Goal: Information Seeking & Learning: Learn about a topic

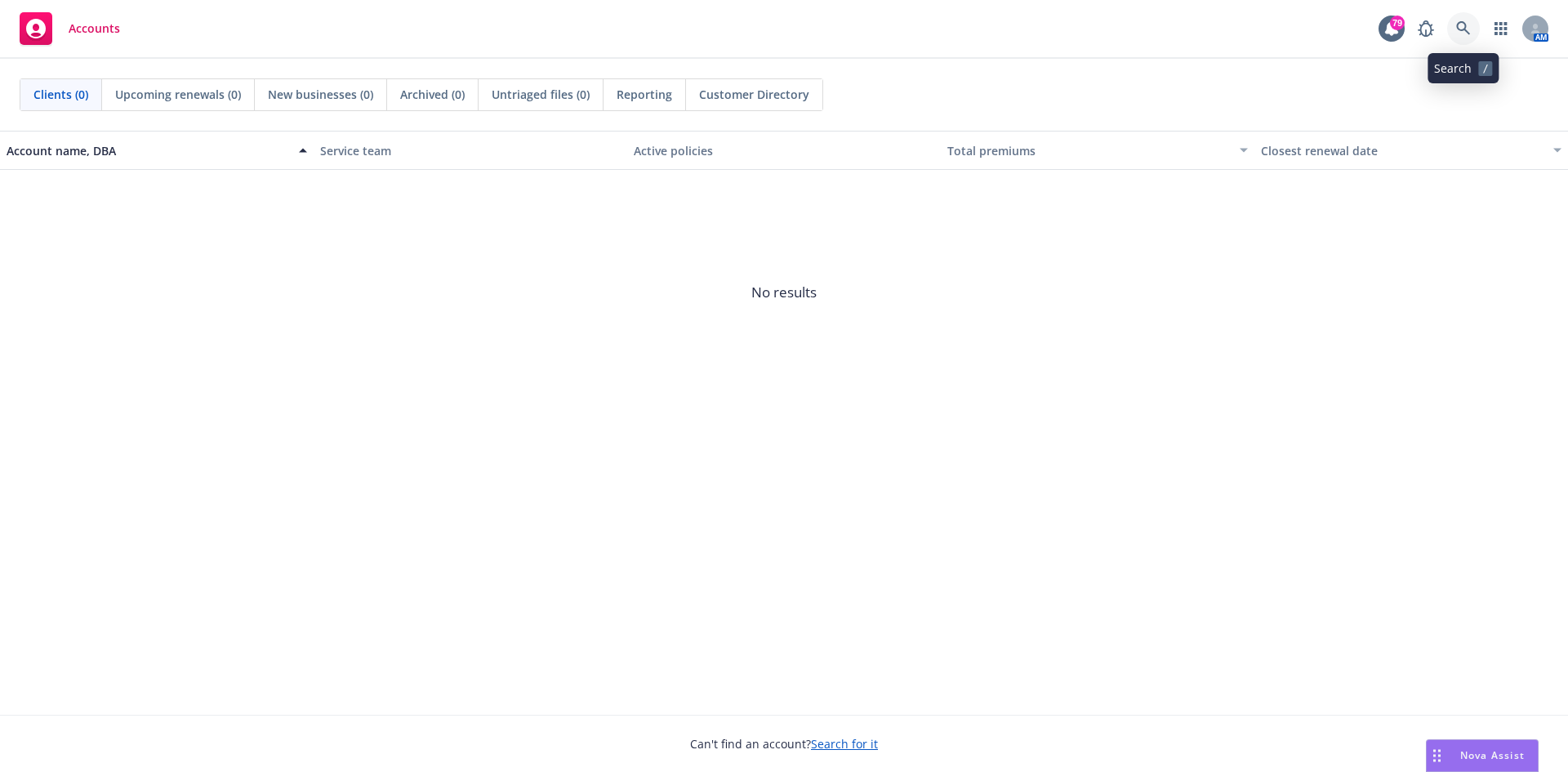
click at [1470, 26] on icon at bounding box center [1463, 28] width 15 height 15
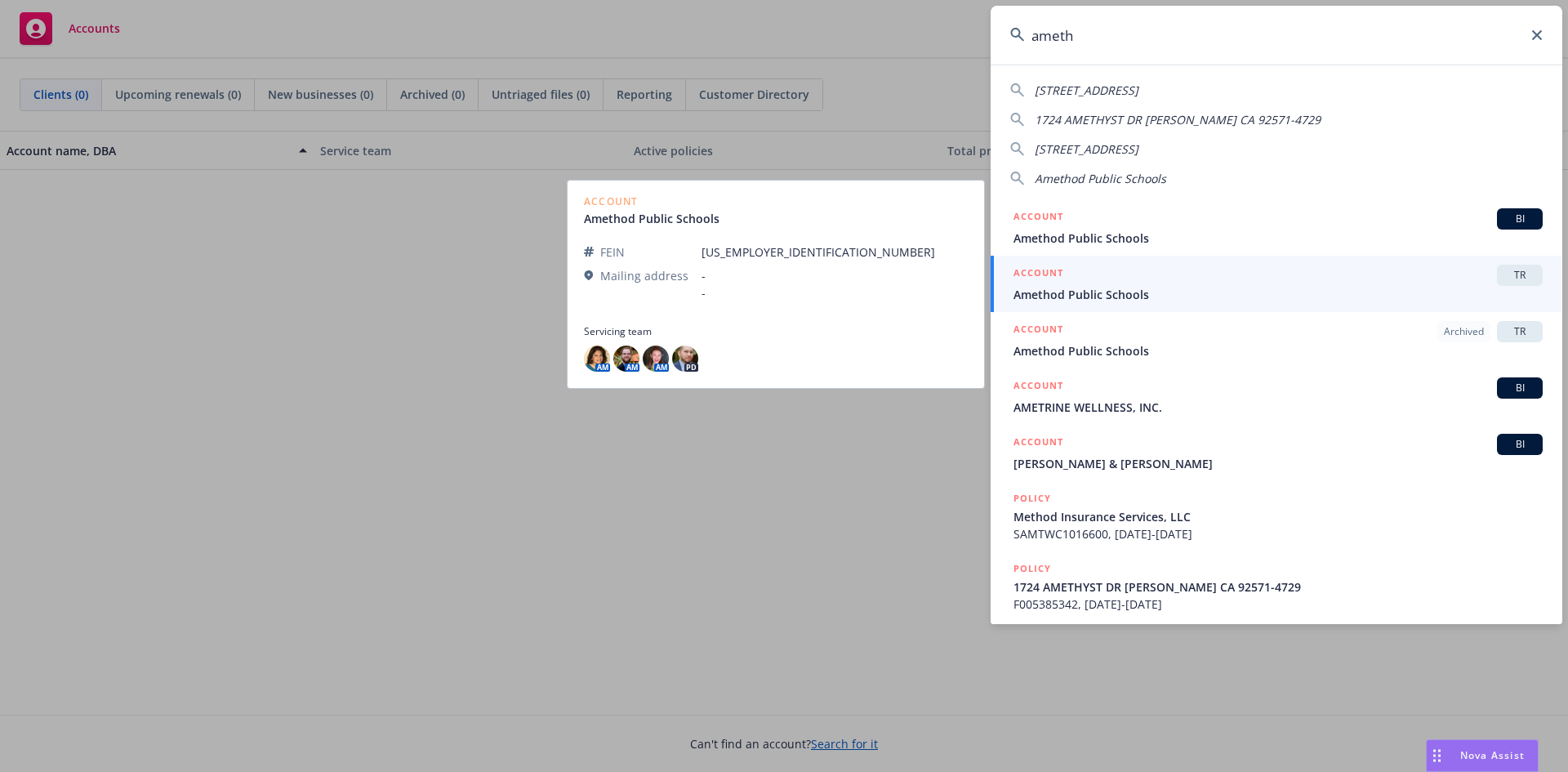
type input "ameth"
click at [1065, 285] on div "ACCOUNT TR" at bounding box center [1278, 275] width 529 height 21
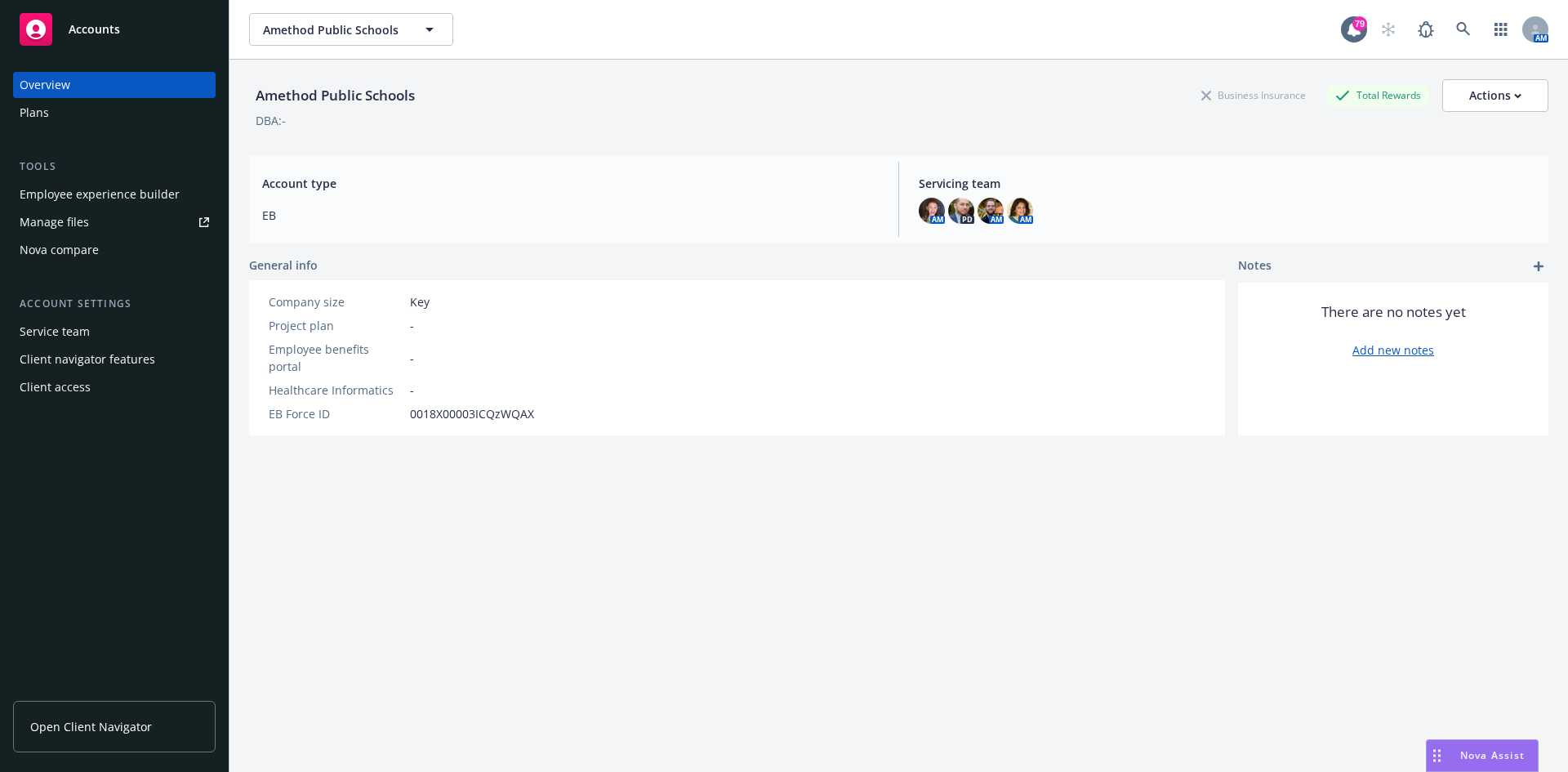
click at [95, 723] on span "Open Client Navigator" at bounding box center [90, 725] width 122 height 17
click at [1460, 21] on link at bounding box center [1463, 29] width 33 height 33
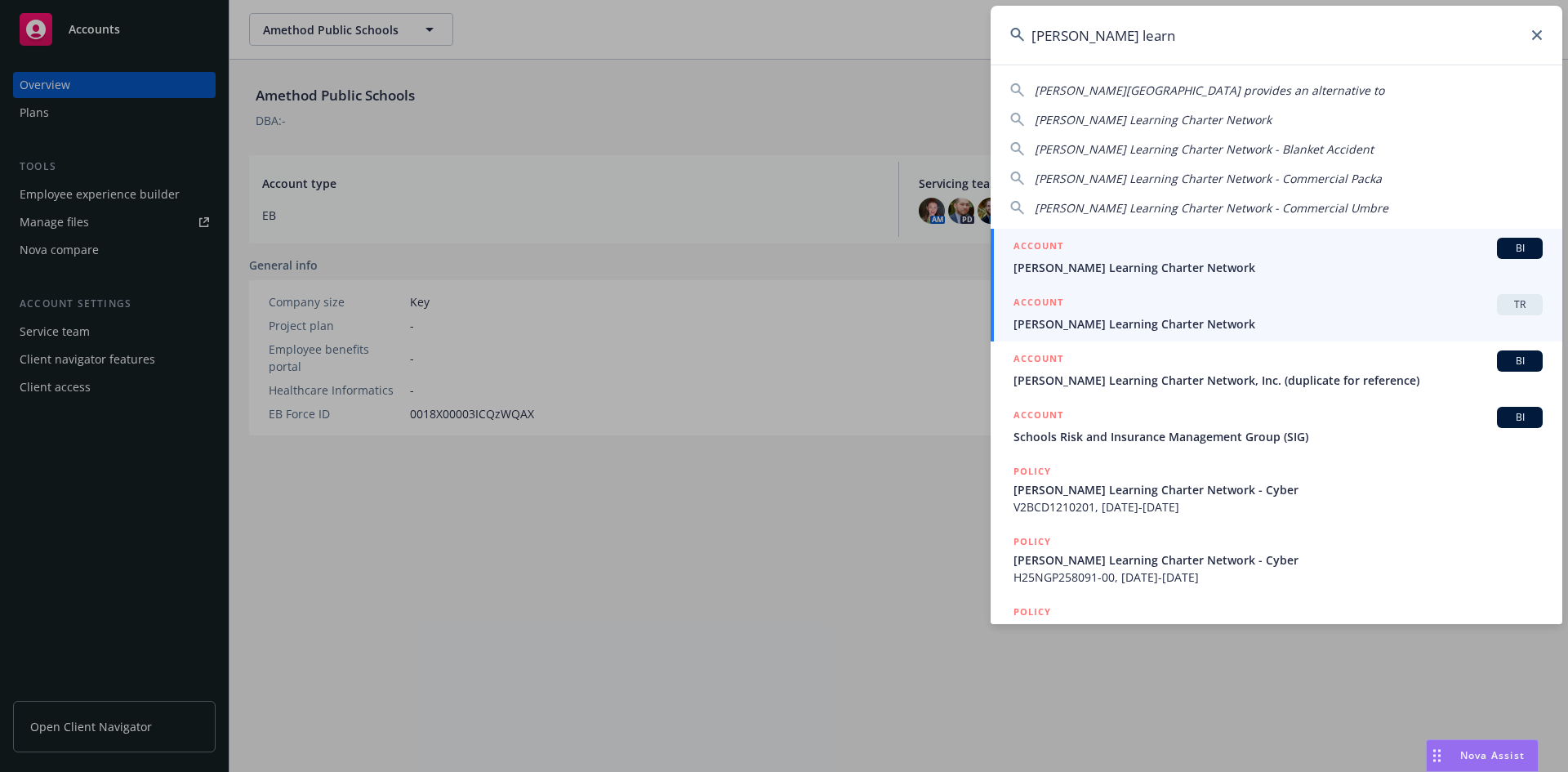
type input "gorman learn"
click at [1120, 305] on div "ACCOUNT TR" at bounding box center [1278, 304] width 529 height 21
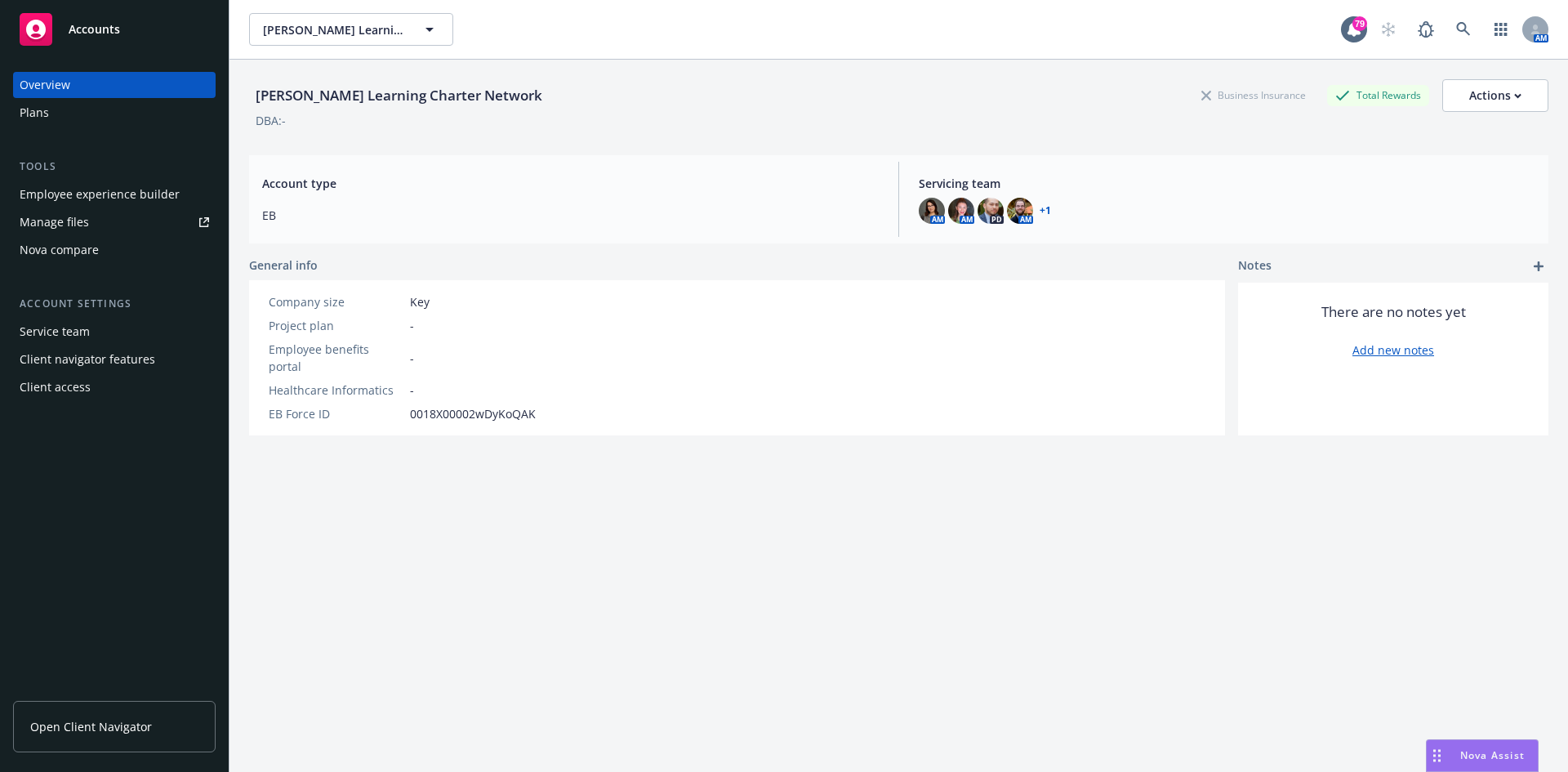
click at [96, 719] on span "Open Client Navigator" at bounding box center [90, 725] width 122 height 17
click at [43, 223] on div "Manage files" at bounding box center [55, 222] width 69 height 26
click at [46, 111] on div "Plans" at bounding box center [35, 113] width 30 height 26
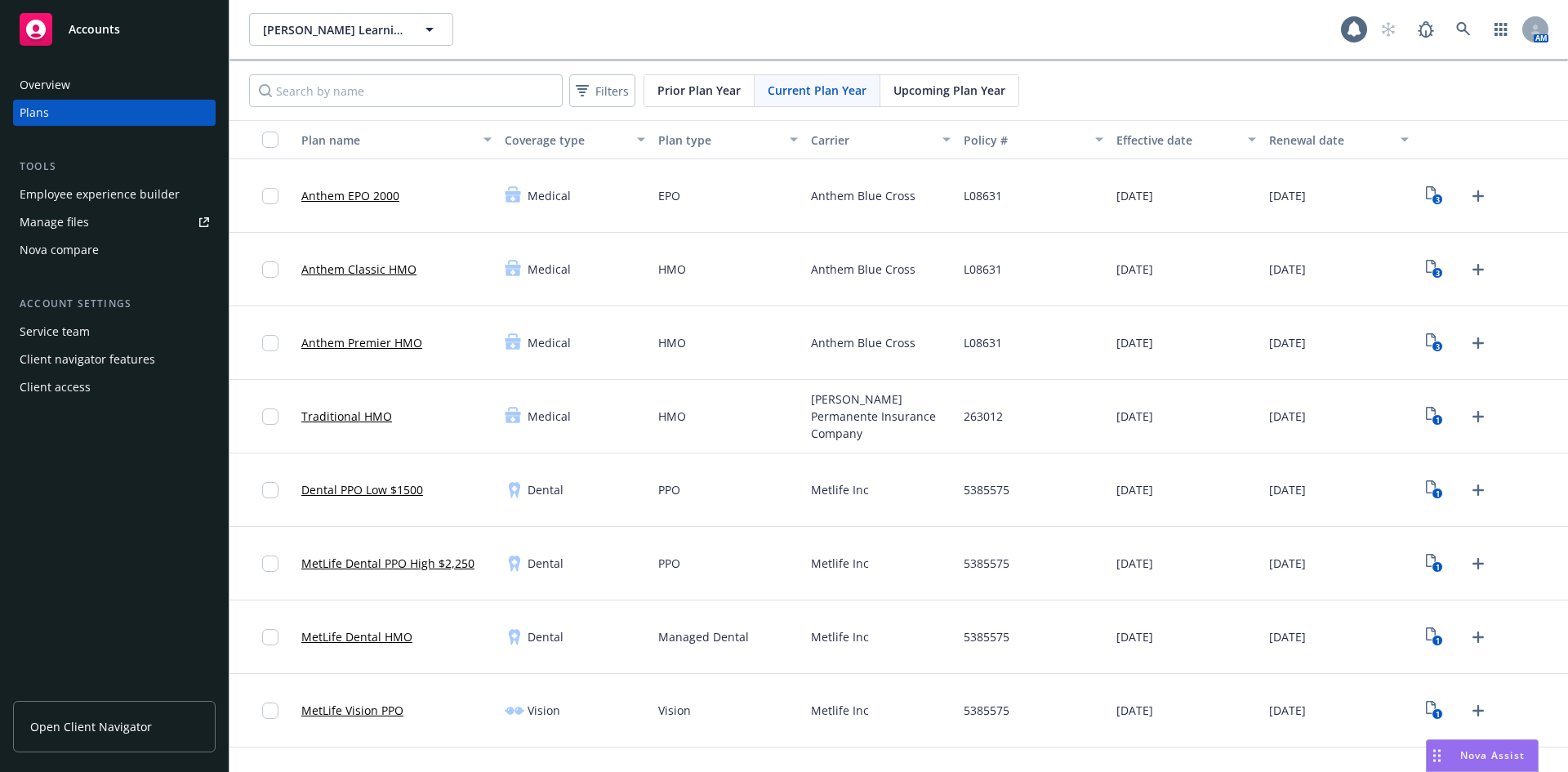
click at [897, 89] on span "Upcoming Plan Year" at bounding box center [949, 89] width 112 height 17
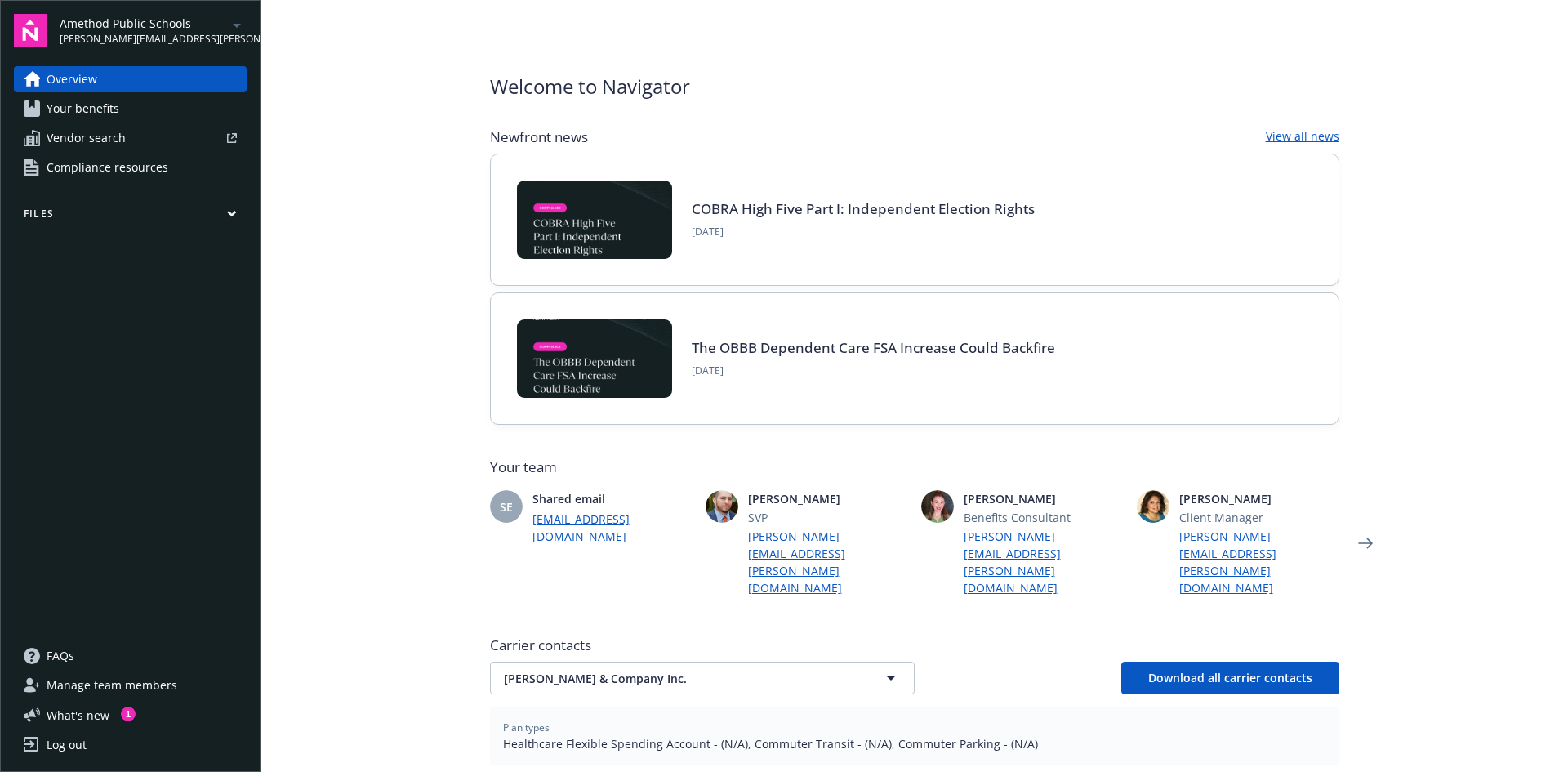
click at [82, 104] on span "Your benefits" at bounding box center [82, 108] width 72 height 26
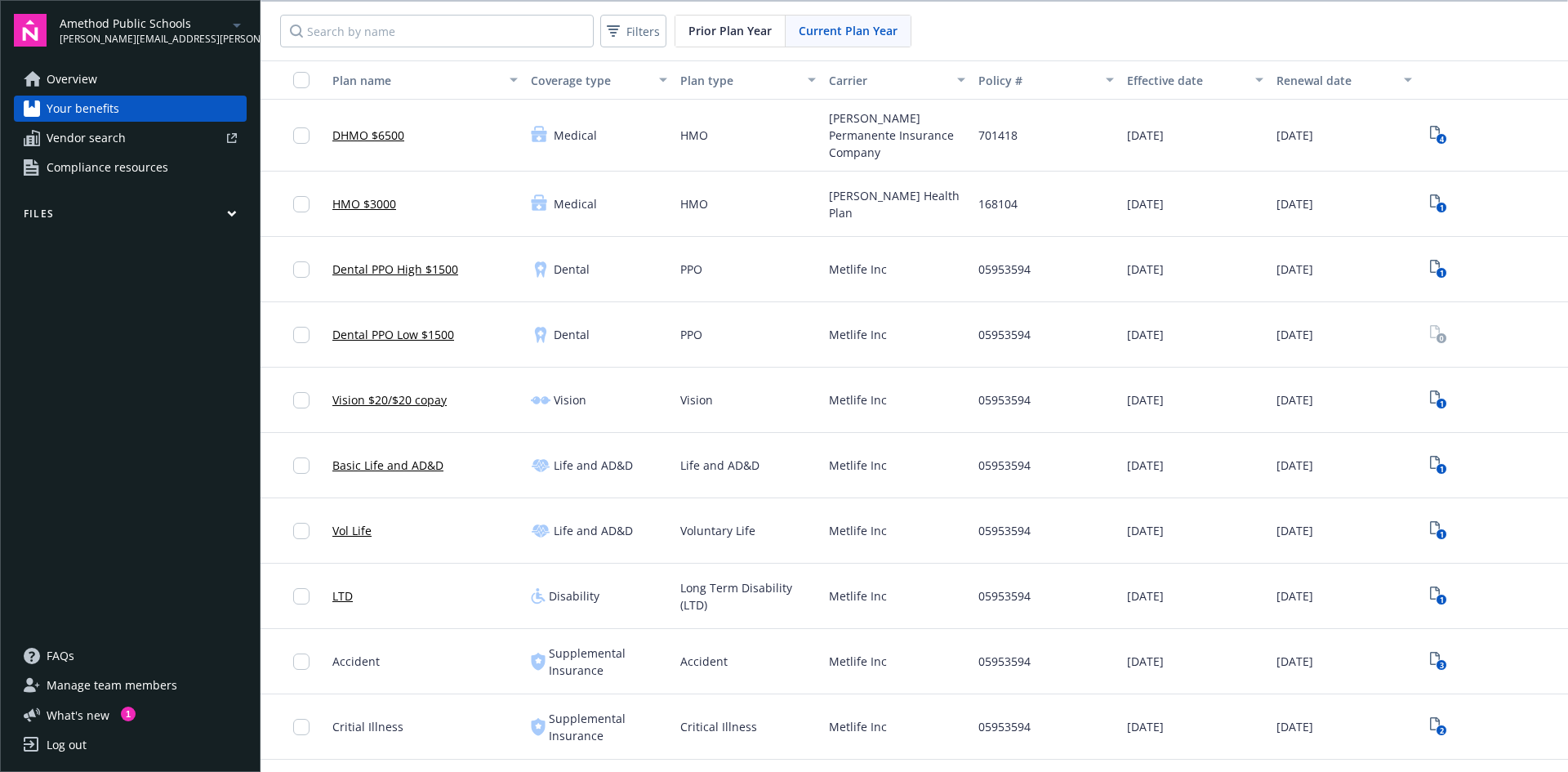
click at [837, 42] on div "Current Plan Year" at bounding box center [848, 31] width 125 height 31
click at [717, 35] on span "Prior Plan Year" at bounding box center [730, 30] width 83 height 17
click at [800, 25] on span "Current Plan Year" at bounding box center [848, 30] width 99 height 17
click at [717, 35] on span "Prior Plan Year" at bounding box center [730, 30] width 83 height 17
click at [842, 23] on span "Current Plan Year" at bounding box center [848, 30] width 99 height 17
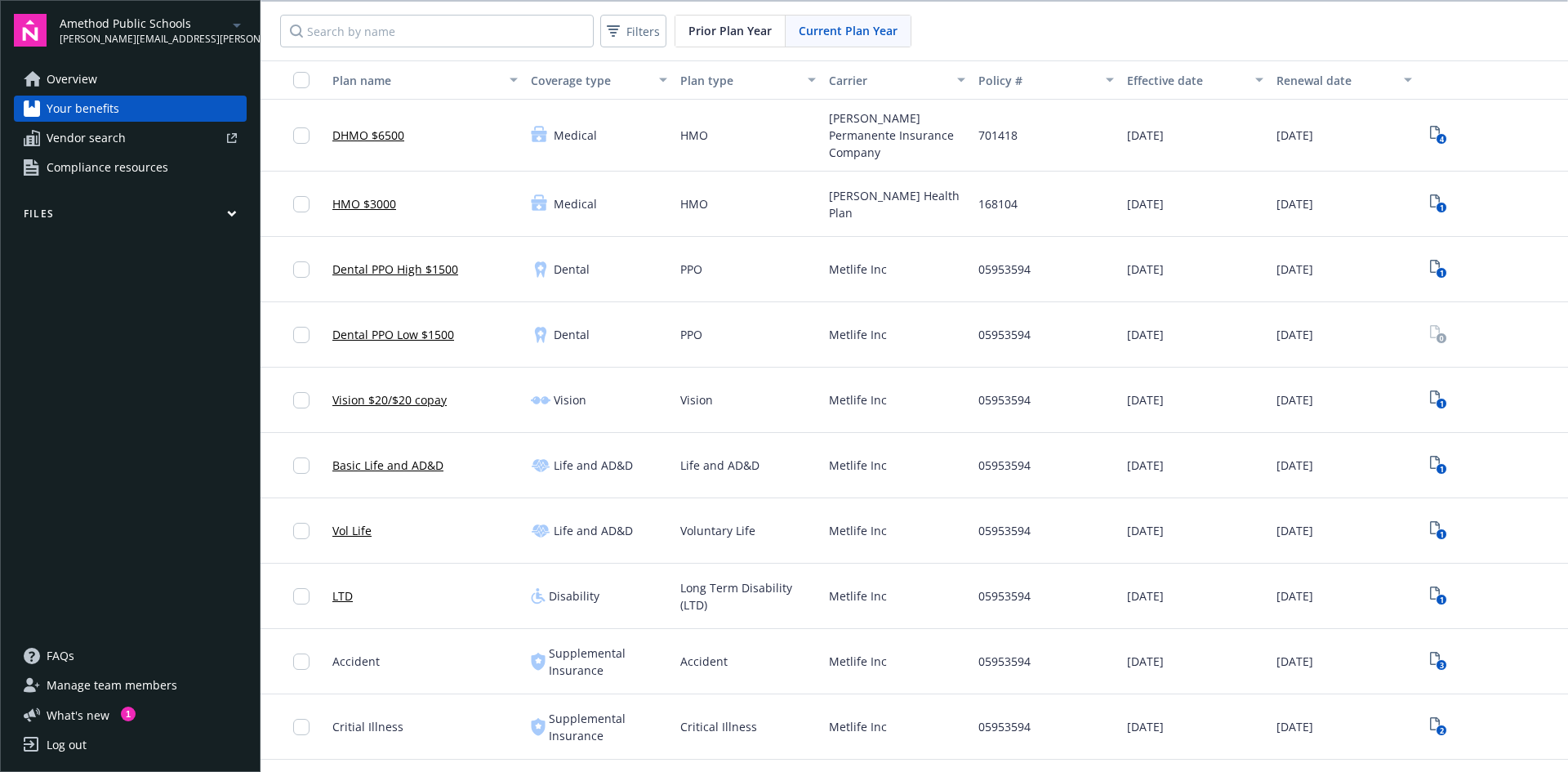
click at [719, 33] on span "Prior Plan Year" at bounding box center [730, 30] width 83 height 17
click at [879, 33] on span "Current Plan Year" at bounding box center [848, 30] width 99 height 17
click at [741, 26] on span "Prior Plan Year" at bounding box center [730, 30] width 83 height 17
click at [863, 20] on div "Current Plan Year" at bounding box center [848, 31] width 125 height 31
click at [716, 27] on span "Prior Plan Year" at bounding box center [730, 30] width 83 height 17
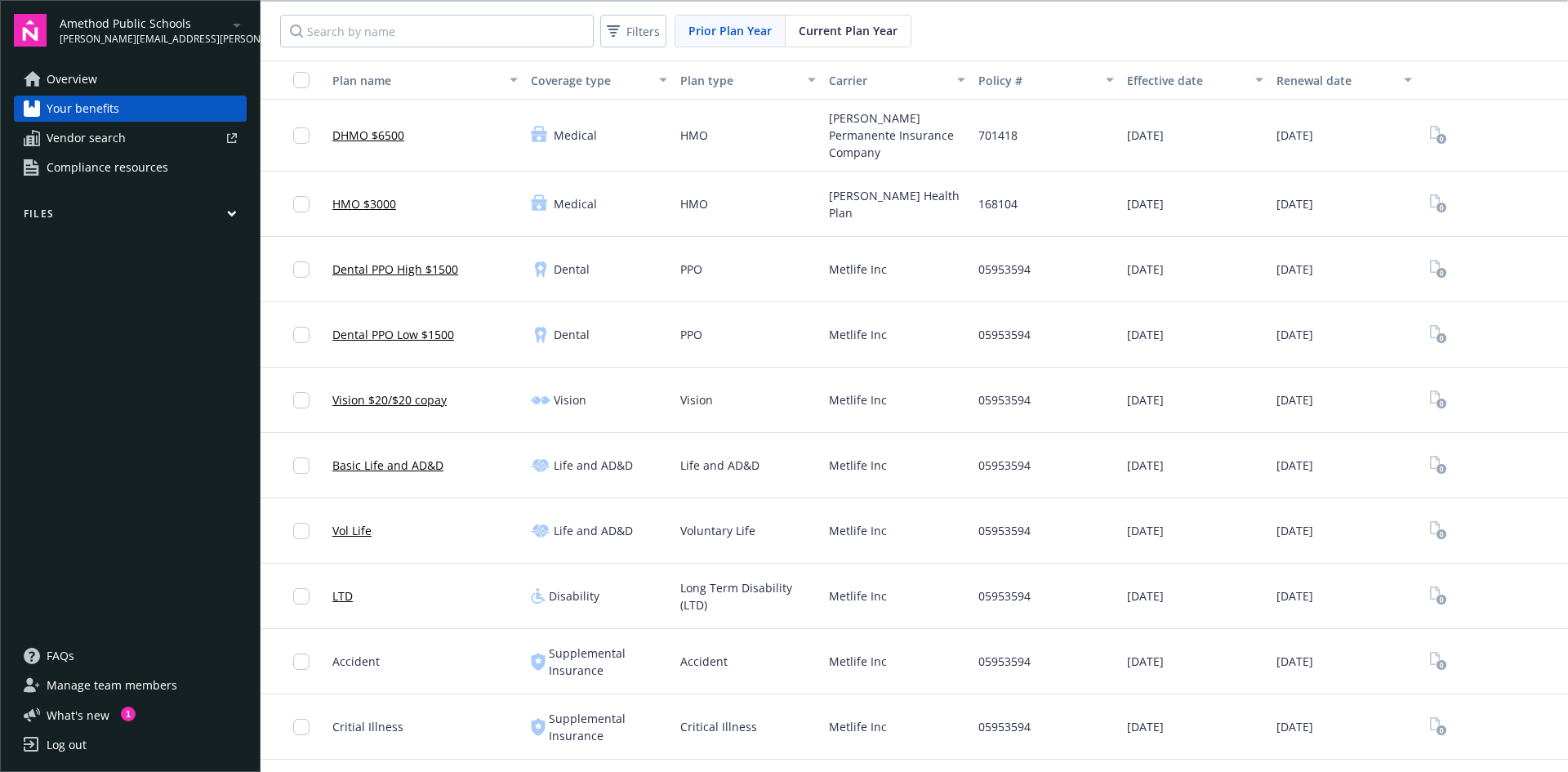
click at [833, 27] on span "Current Plan Year" at bounding box center [848, 30] width 99 height 17
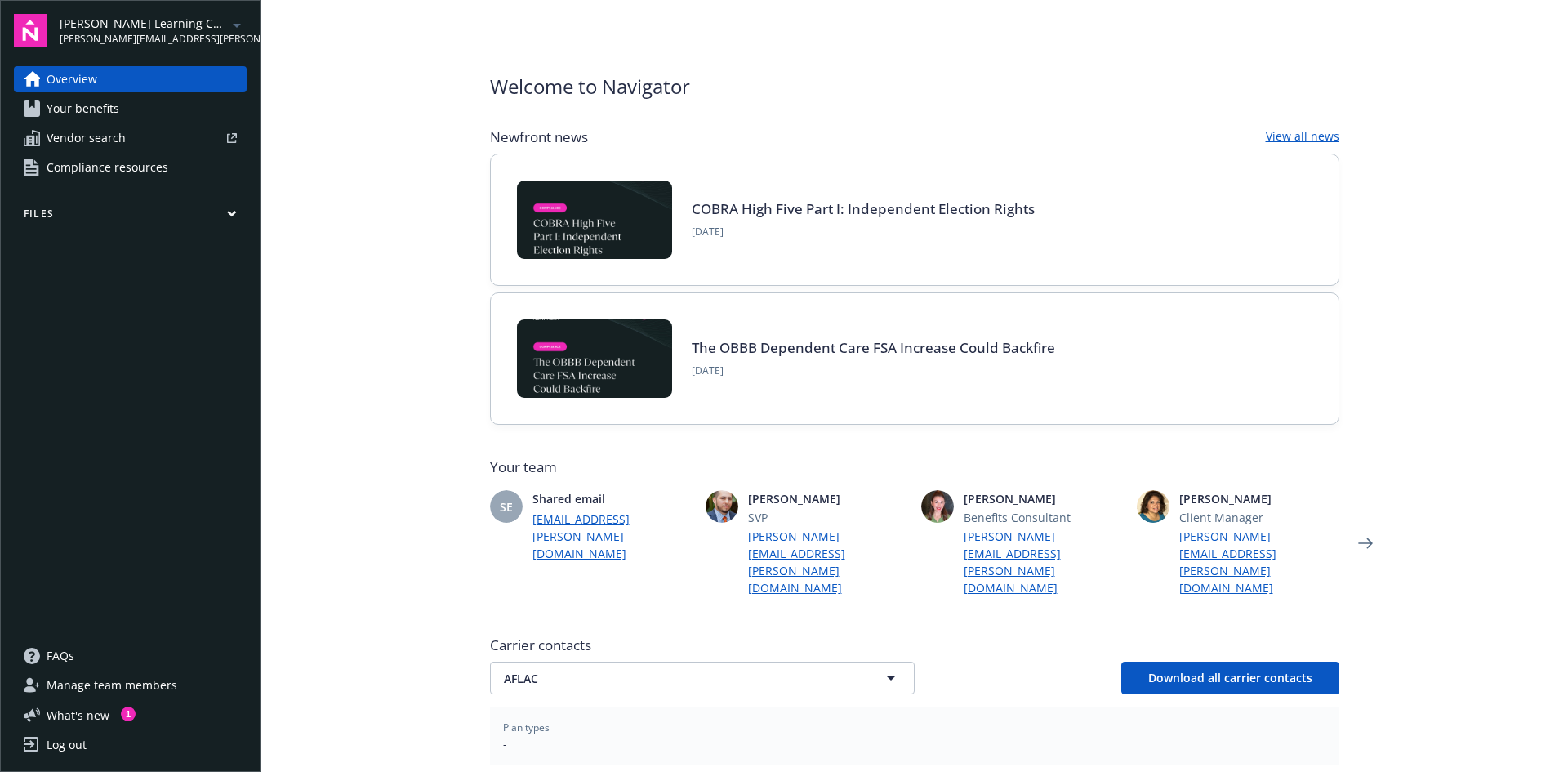
click at [95, 107] on span "Your benefits" at bounding box center [82, 108] width 72 height 26
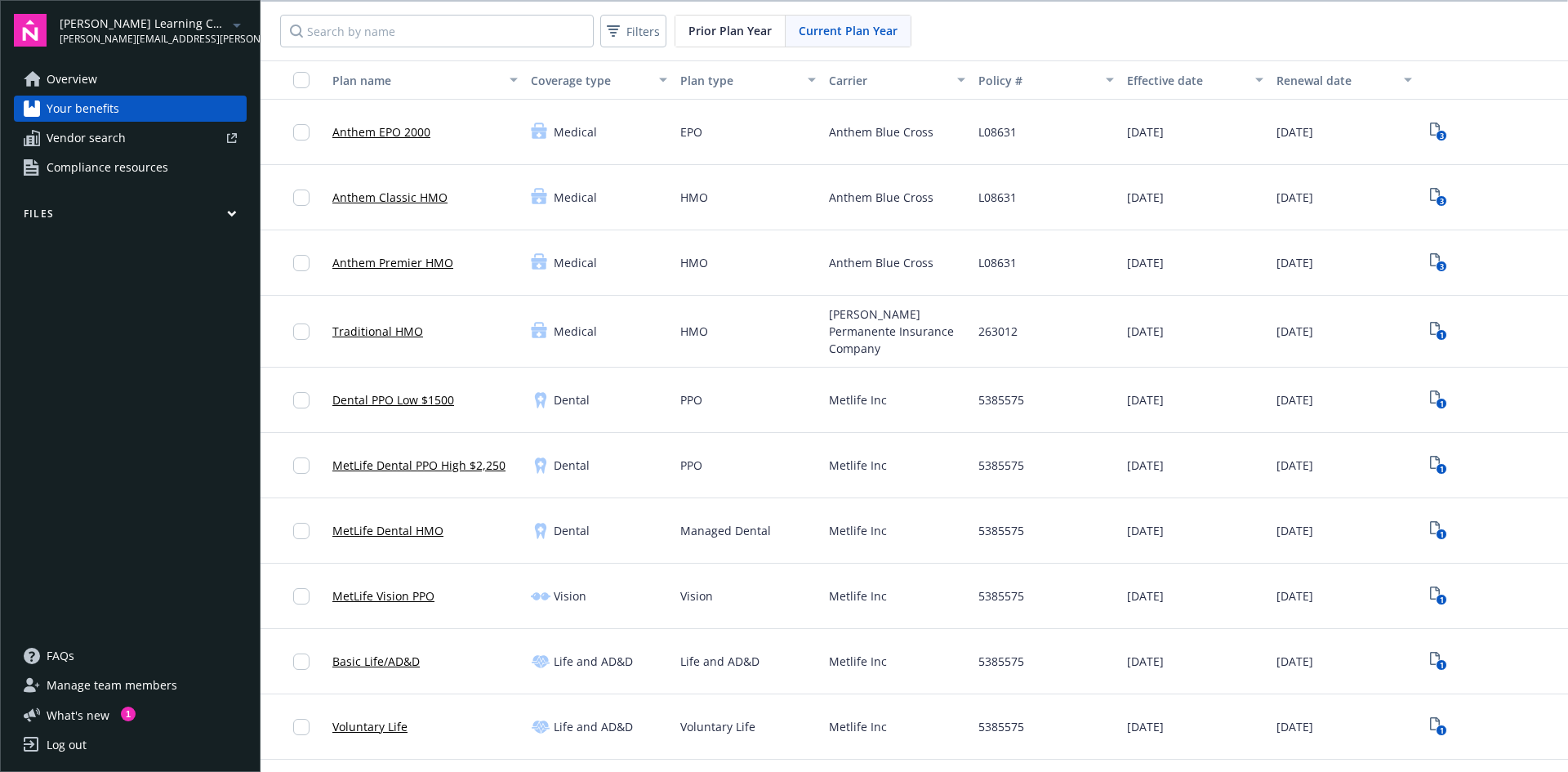
click at [1007, 30] on div "Filters Prior Plan Year Current Plan Year" at bounding box center [914, 31] width 1307 height 58
click at [719, 30] on span "Prior Plan Year" at bounding box center [730, 30] width 83 height 17
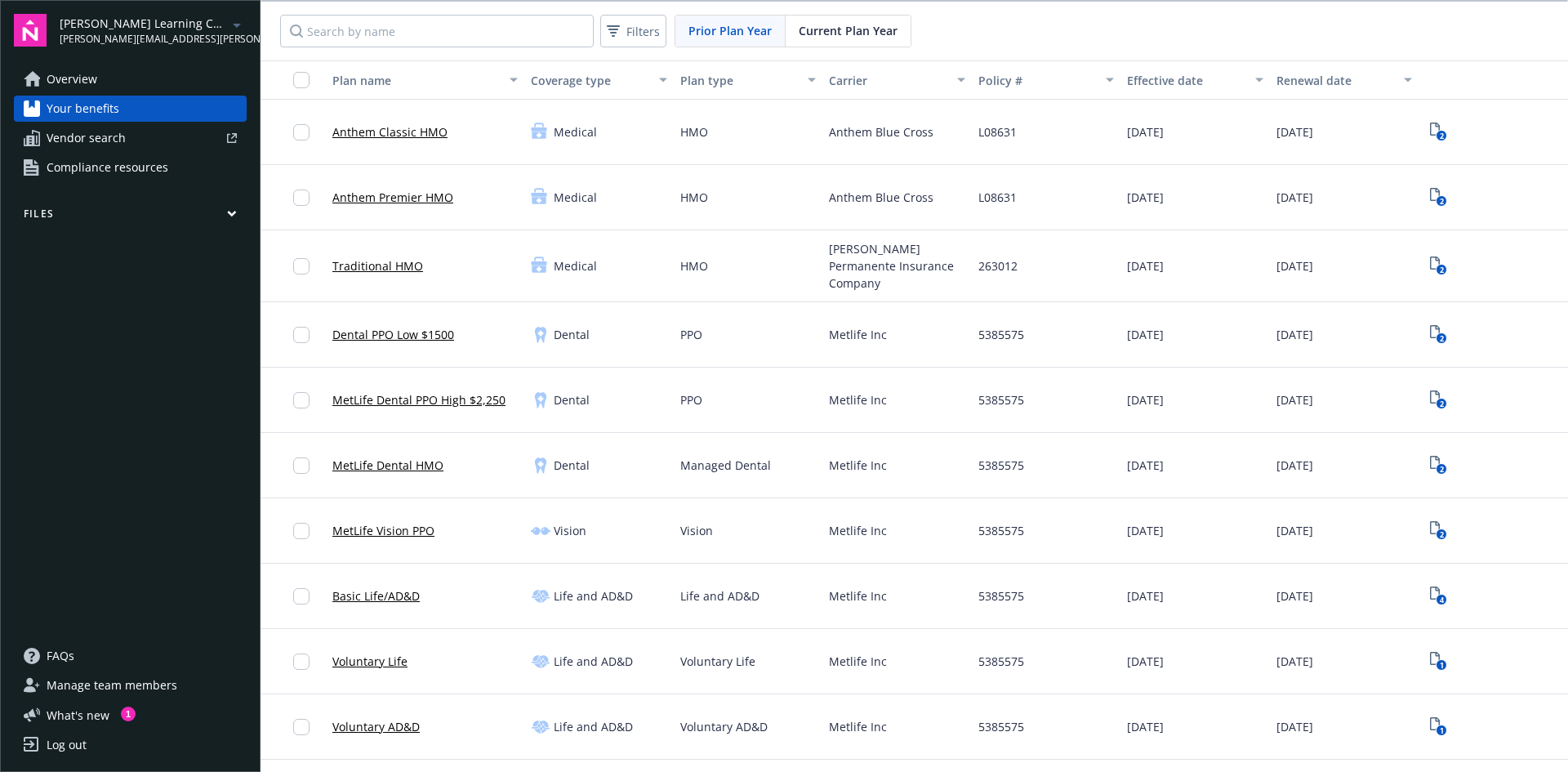
click at [887, 24] on span "Current Plan Year" at bounding box center [848, 30] width 99 height 17
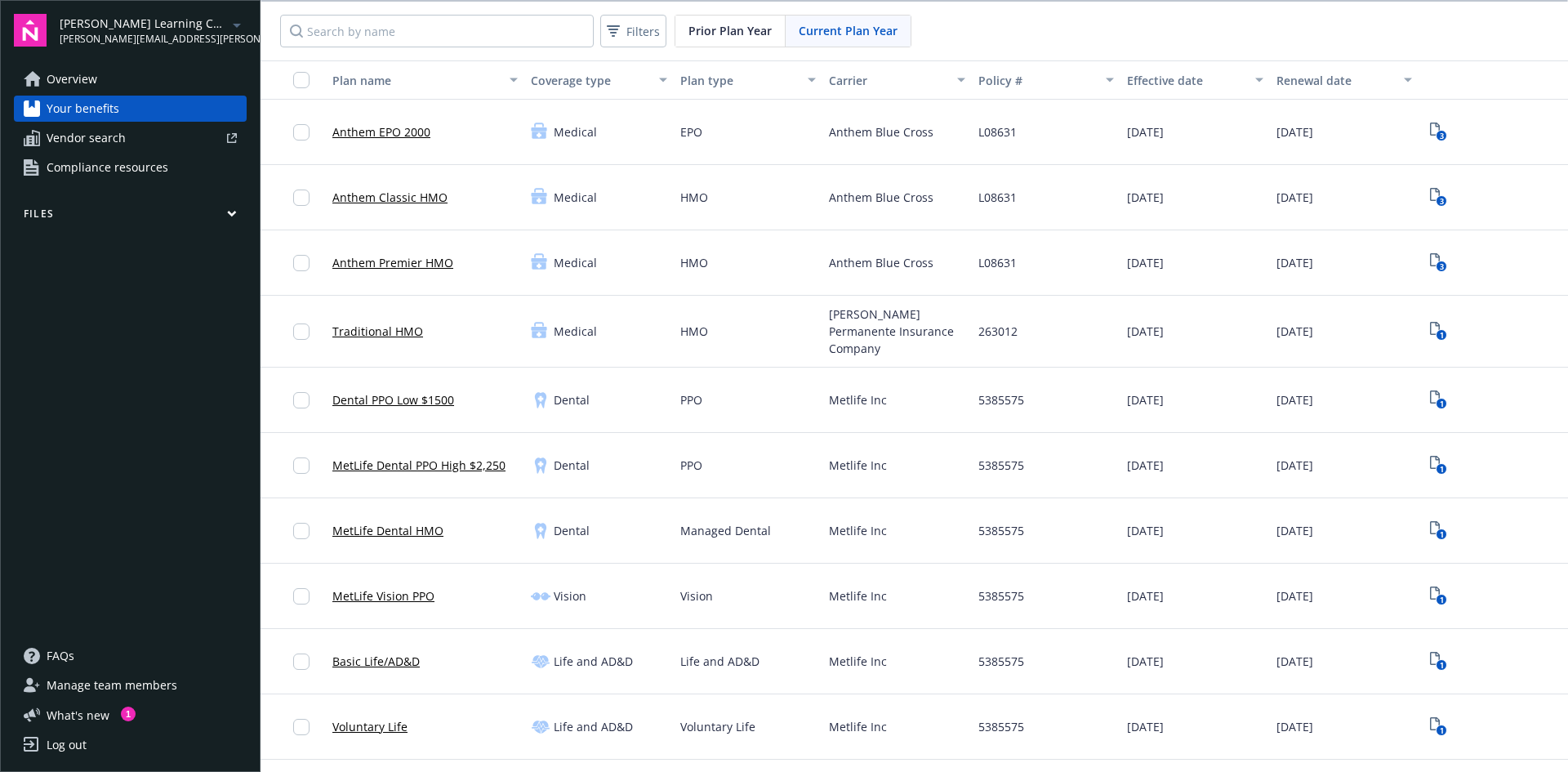
click at [944, 26] on div "Filters Prior Plan Year Current Plan Year" at bounding box center [914, 31] width 1307 height 58
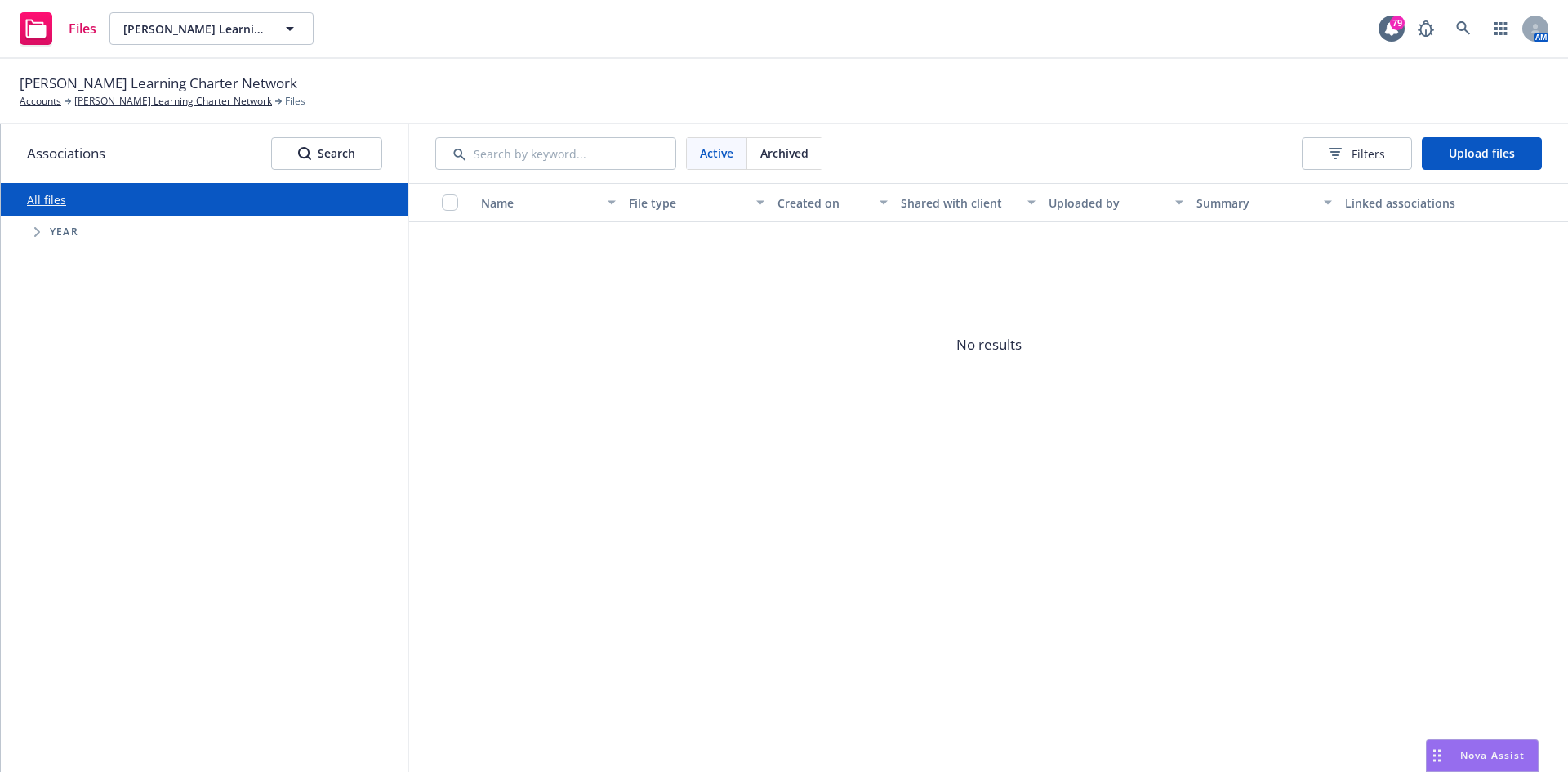
click at [100, 239] on div "Year" at bounding box center [212, 231] width 392 height 33
click at [78, 230] on div "Year" at bounding box center [212, 231] width 392 height 33
click at [68, 230] on span "Year" at bounding box center [63, 232] width 29 height 10
click at [38, 230] on icon "Tree Example" at bounding box center [38, 232] width 6 height 10
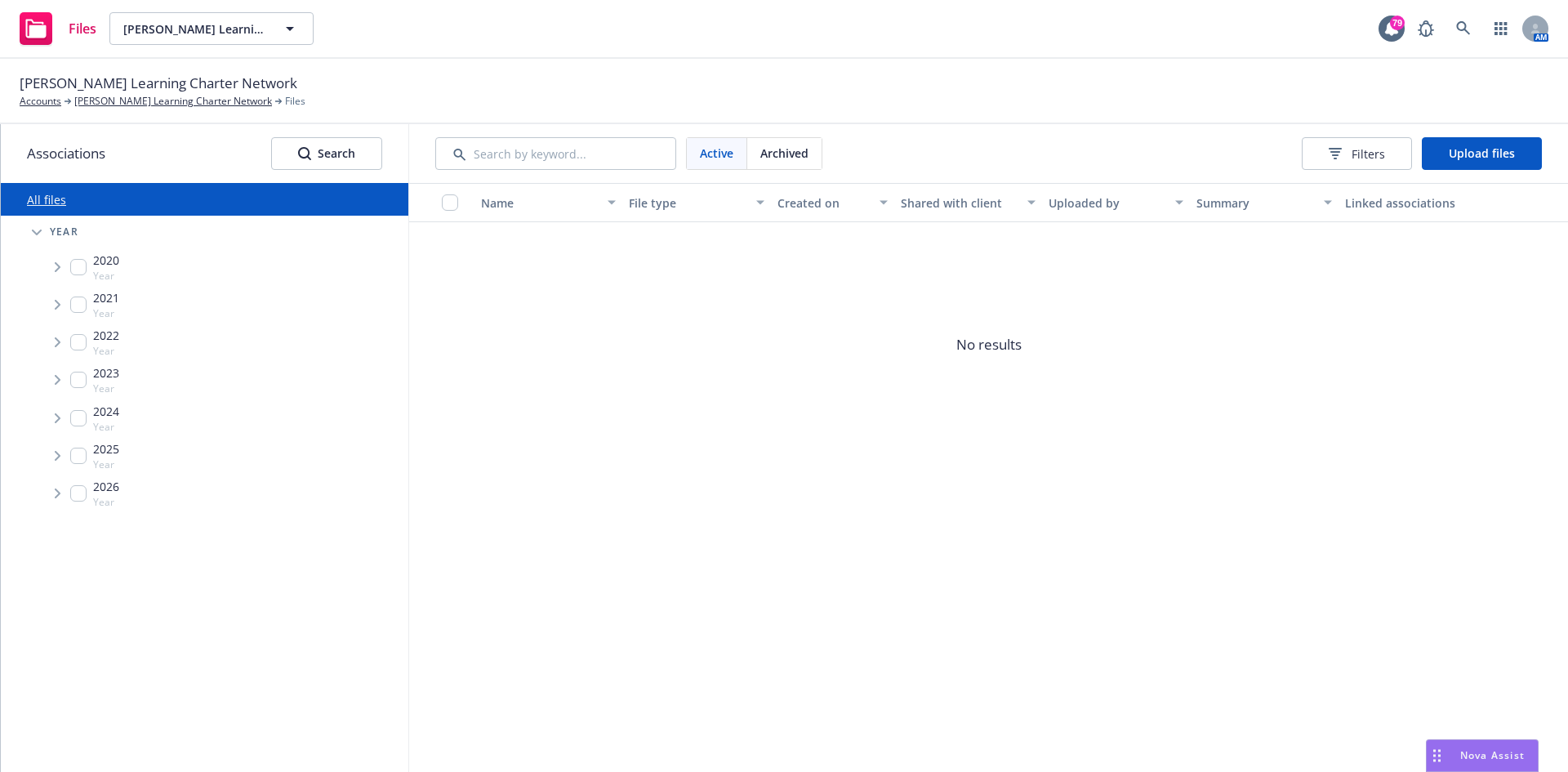
click at [57, 492] on icon "Tree Example" at bounding box center [57, 494] width 6 height 10
click at [100, 495] on span "Year" at bounding box center [106, 501] width 26 height 14
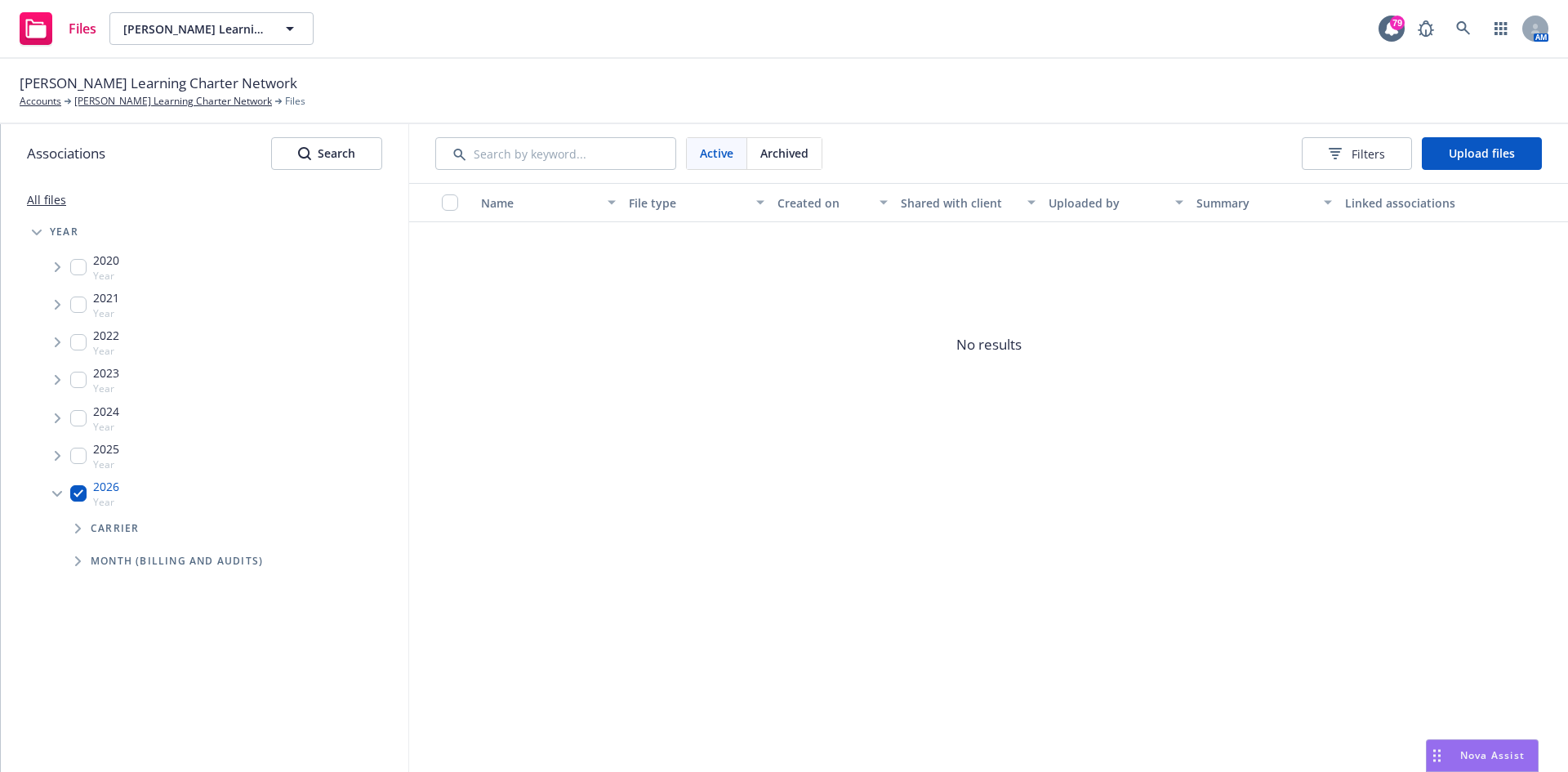
click at [76, 528] on icon "Tree Example" at bounding box center [78, 528] width 7 height 10
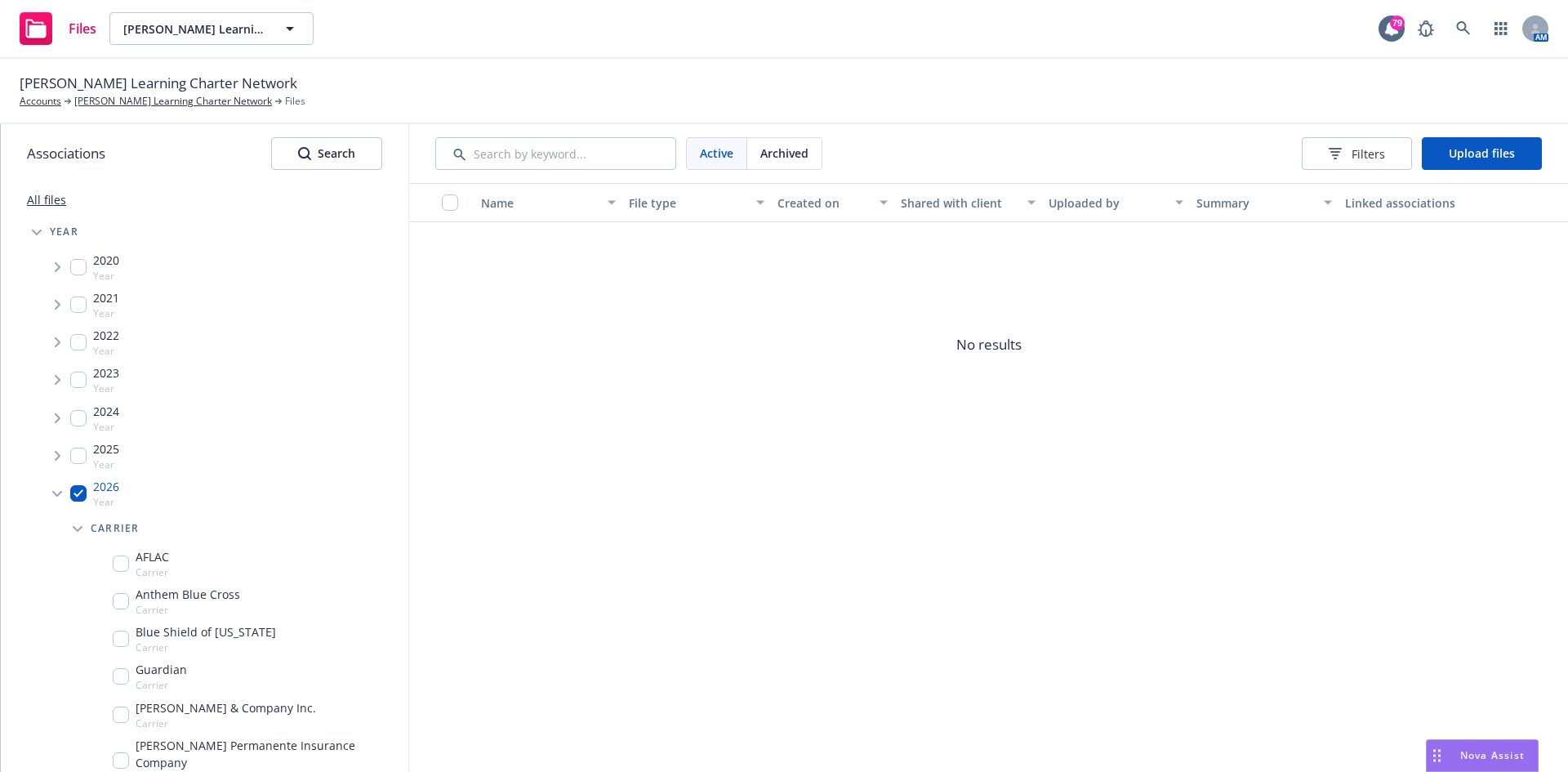
click at [76, 528] on icon "Tree Example" at bounding box center [77, 529] width 10 height 7
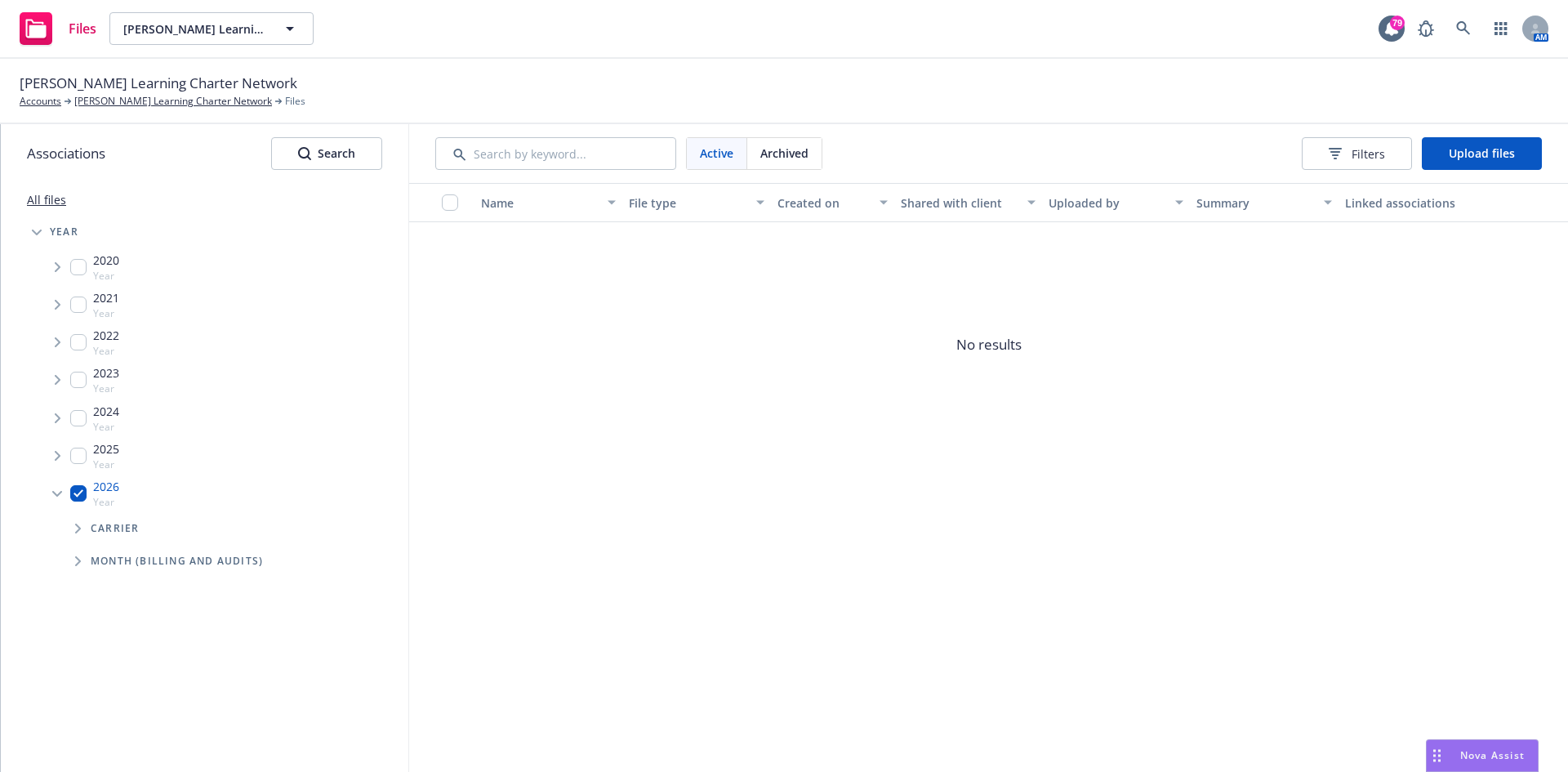
click at [56, 493] on icon "Tree Example" at bounding box center [57, 494] width 10 height 7
